Goal: Check status: Check status

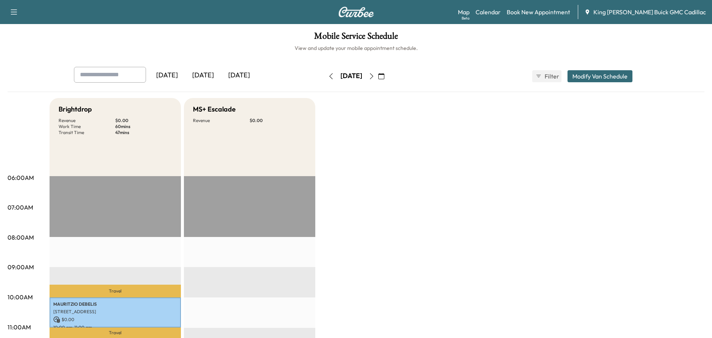
click at [244, 74] on div "[DATE]" at bounding box center [239, 75] width 36 height 17
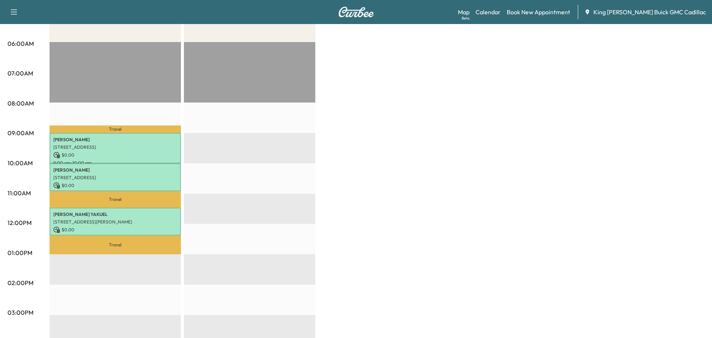
scroll to position [150, 0]
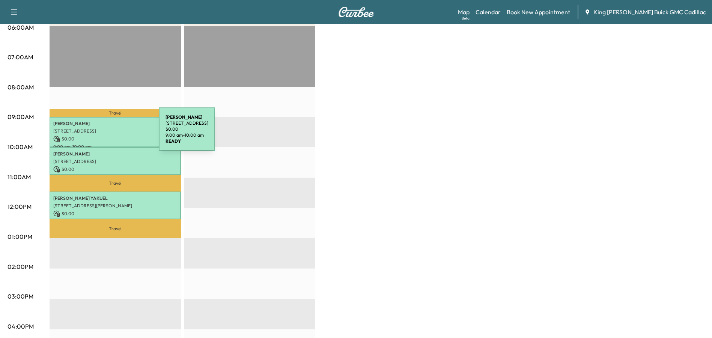
click at [103, 134] on div "[PERSON_NAME] [STREET_ADDRESS] $ 0.00 9:00 am - 10:00 am" at bounding box center [115, 132] width 131 height 30
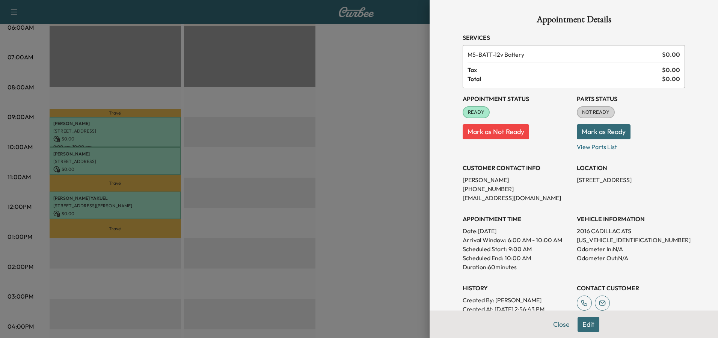
click at [113, 157] on div at bounding box center [359, 169] width 718 height 338
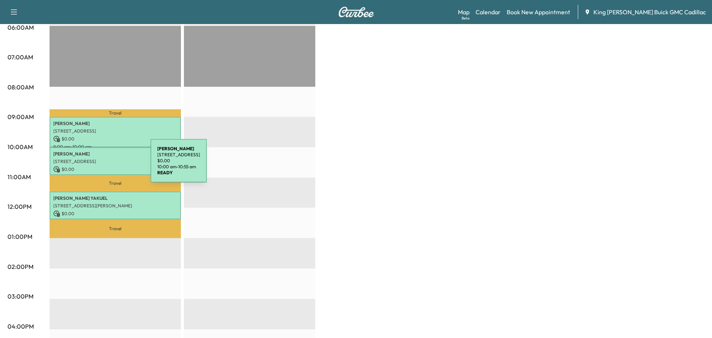
click at [94, 166] on p "$ 0.00" at bounding box center [115, 169] width 124 height 7
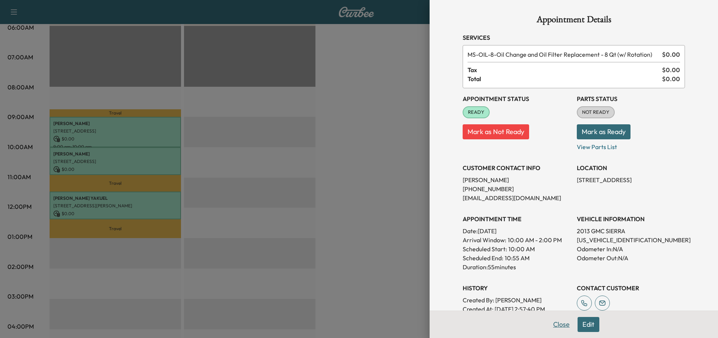
click at [565, 326] on button "Close" at bounding box center [561, 324] width 26 height 15
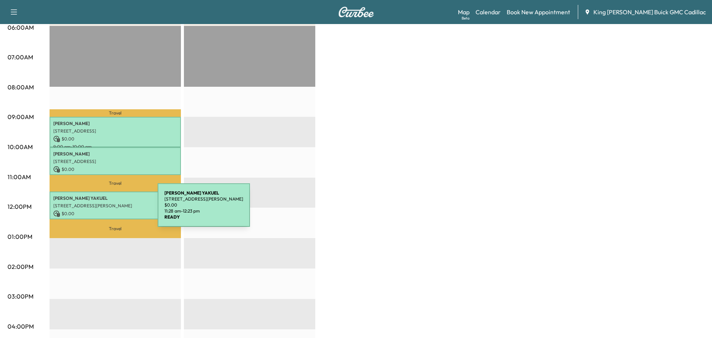
click at [101, 210] on p "$ 0.00" at bounding box center [115, 213] width 124 height 7
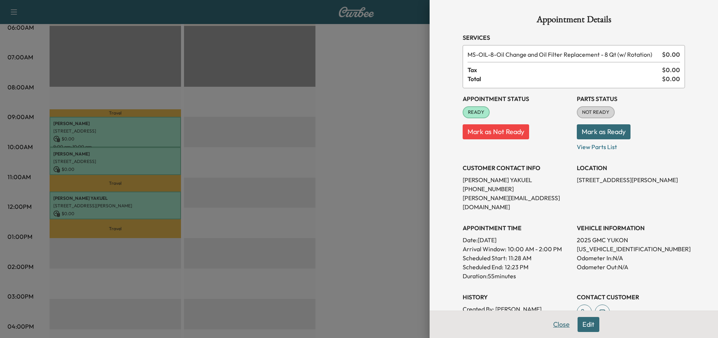
click at [559, 327] on button "Close" at bounding box center [561, 324] width 26 height 15
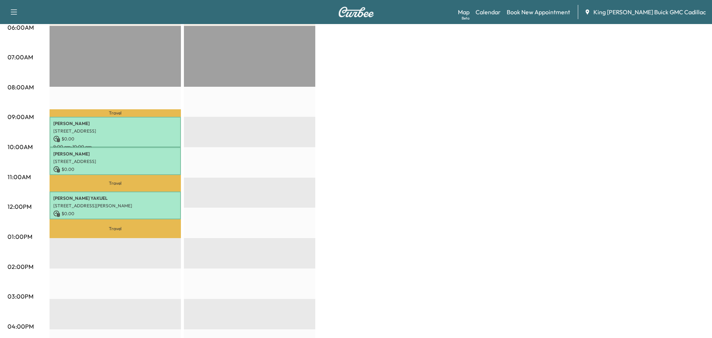
click at [353, 11] on img at bounding box center [356, 12] width 36 height 11
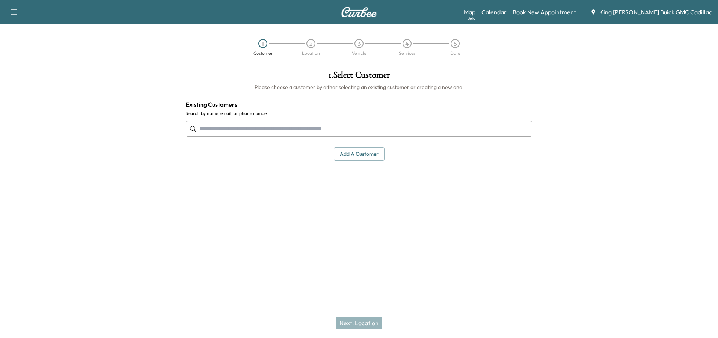
click at [12, 12] on icon "button" at bounding box center [13, 12] width 9 height 9
